Goal: Task Accomplishment & Management: Manage account settings

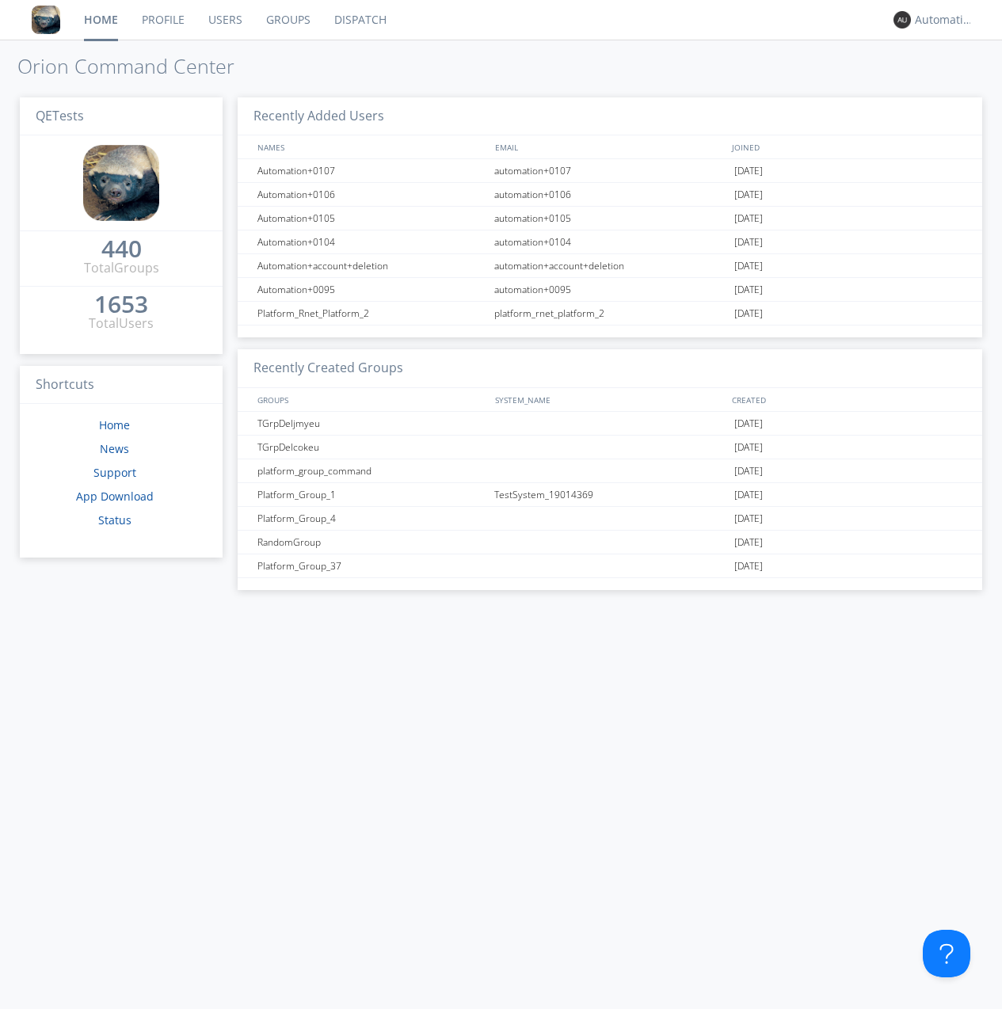
click at [287, 20] on link "Groups" at bounding box center [288, 20] width 68 height 40
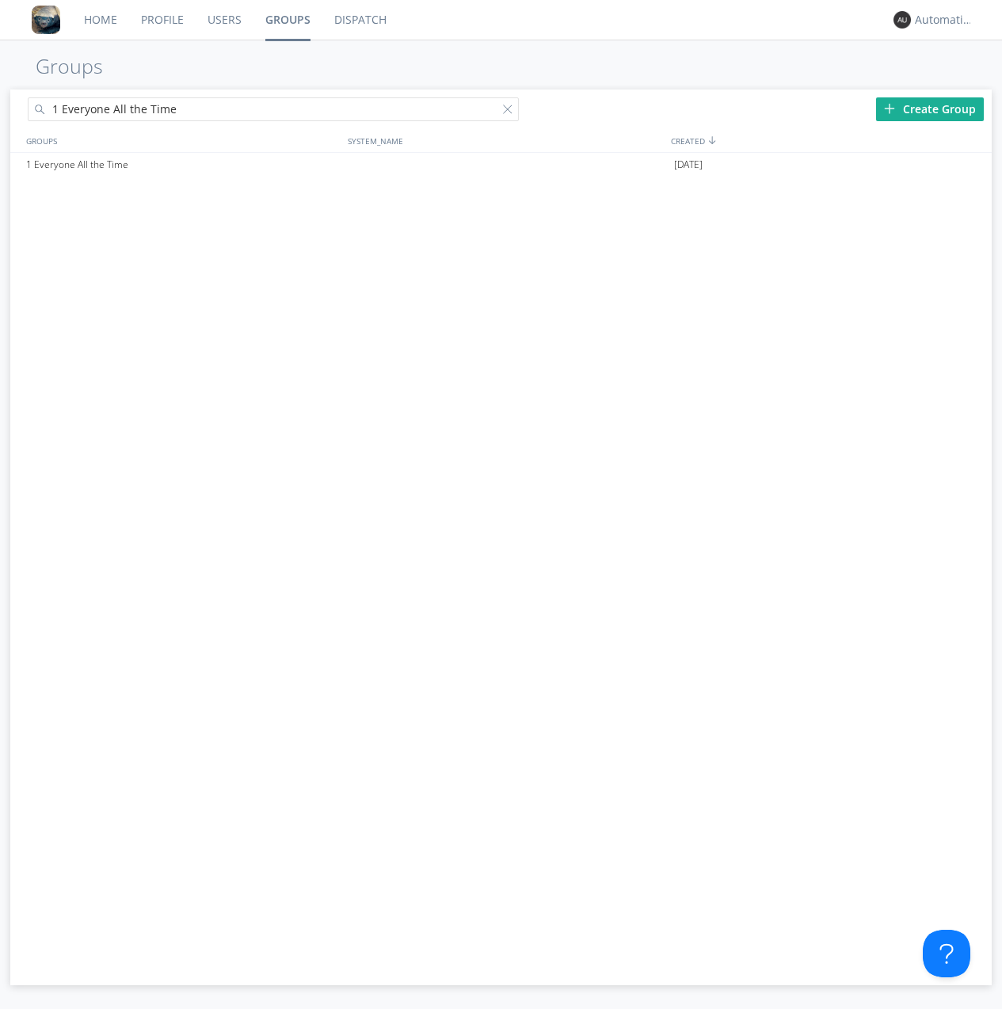
type input "1 Everyone All the Time"
click at [182, 164] on div "1 Everyone All the Time" at bounding box center [183, 165] width 322 height 24
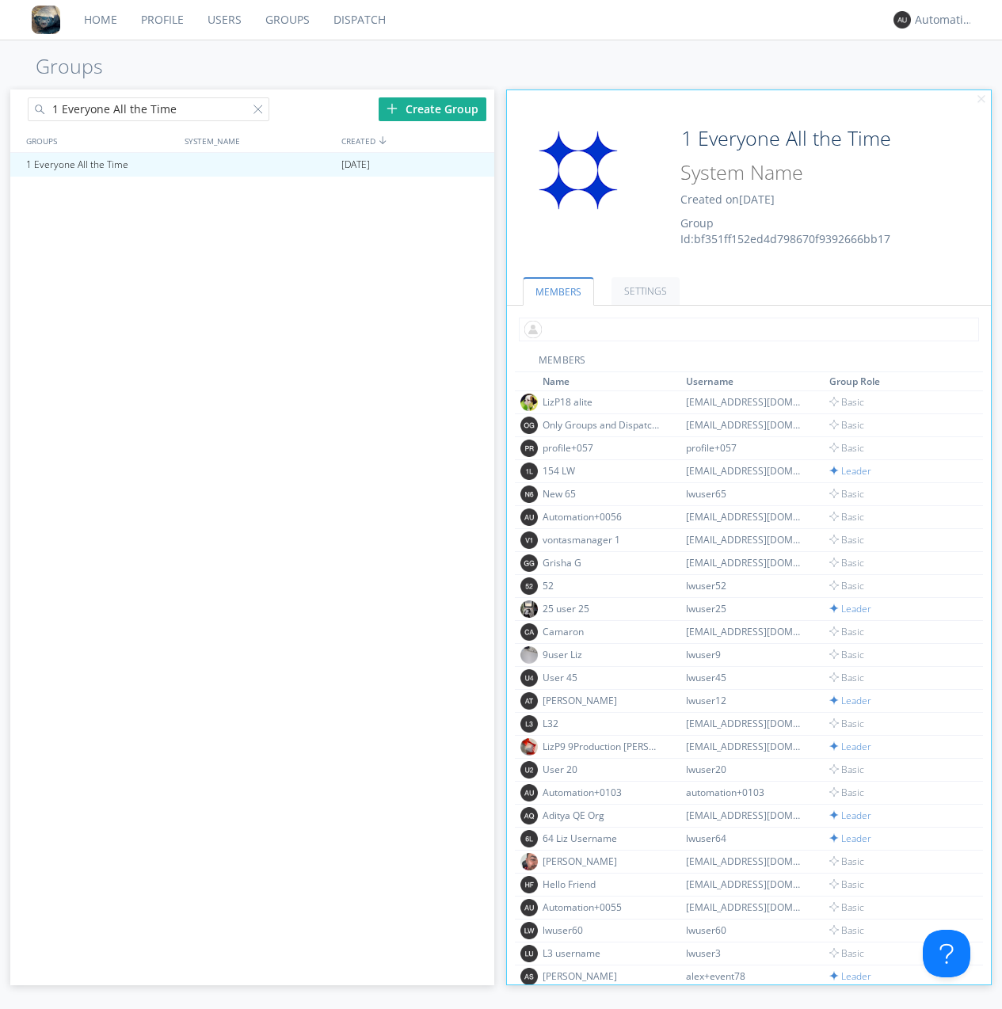
click at [746, 329] on input "text" at bounding box center [749, 330] width 460 height 24
type input "automation+0102"
